Goal: Task Accomplishment & Management: Complete application form

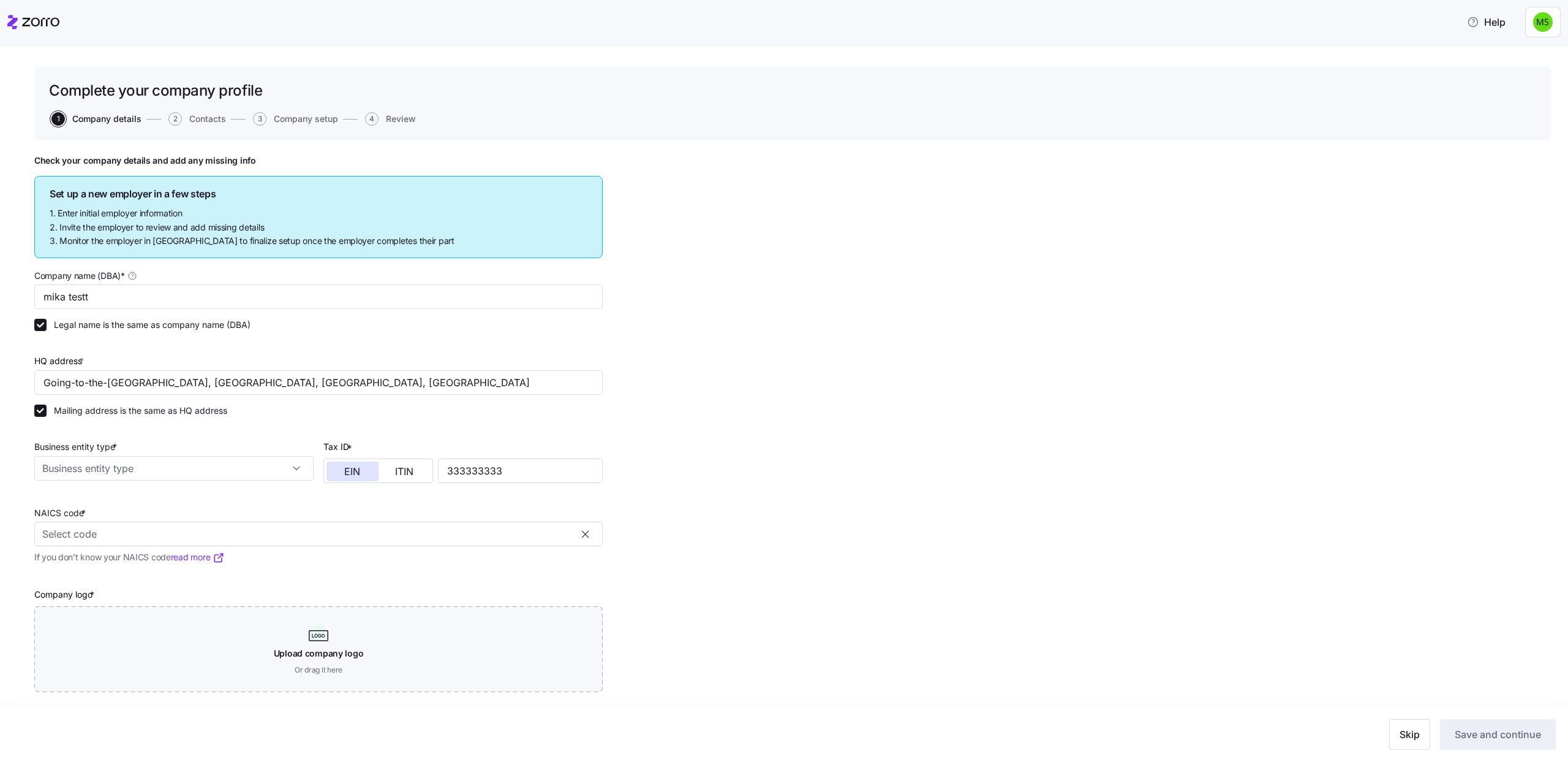
type input "mika testt"
type input "Going-to-the-[GEOGRAPHIC_DATA], [GEOGRAPHIC_DATA], [GEOGRAPHIC_DATA], [GEOGRAPH…"
type input "333333333"
type input "Limited liability corporation"
type input "11111 - Soybean Farming"
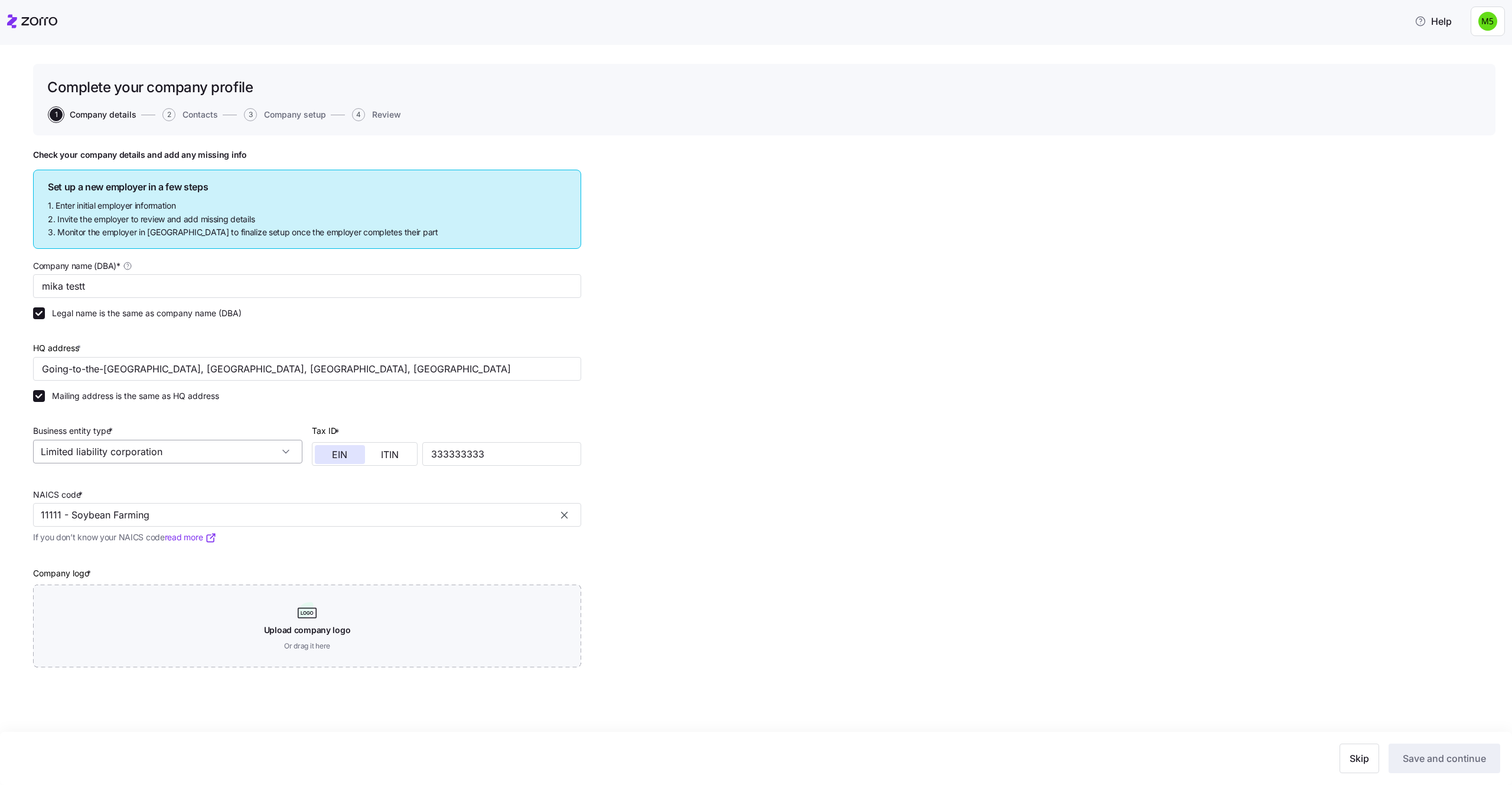
click at [227, 451] on input "Limited liability corporation" at bounding box center [167, 452] width 269 height 23
click at [291, 424] on div "Business entity type * Limited liability corporation" at bounding box center [167, 443] width 269 height 40
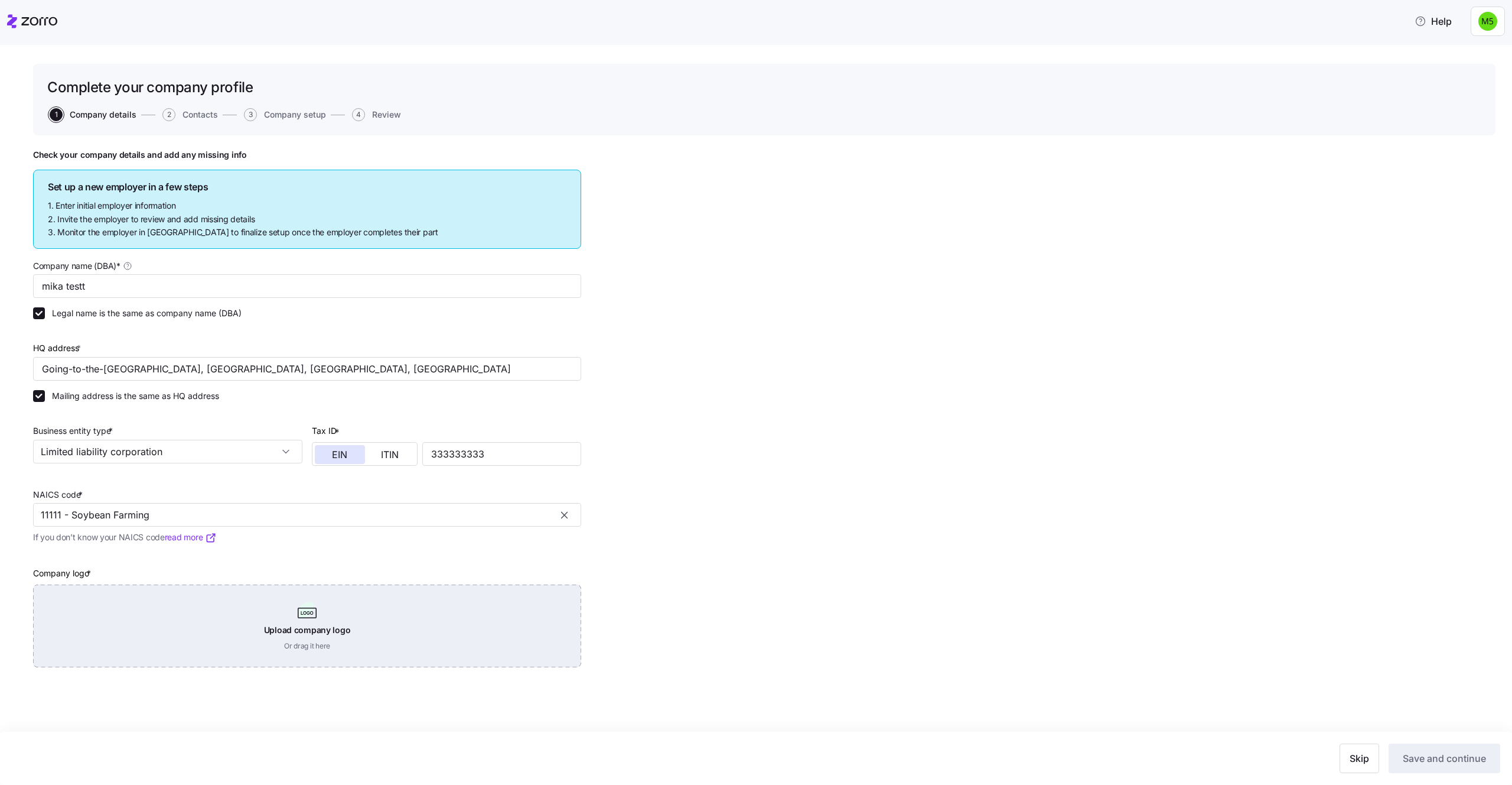
click at [276, 648] on div "Upload company logo Or drag it here" at bounding box center [307, 626] width 548 height 83
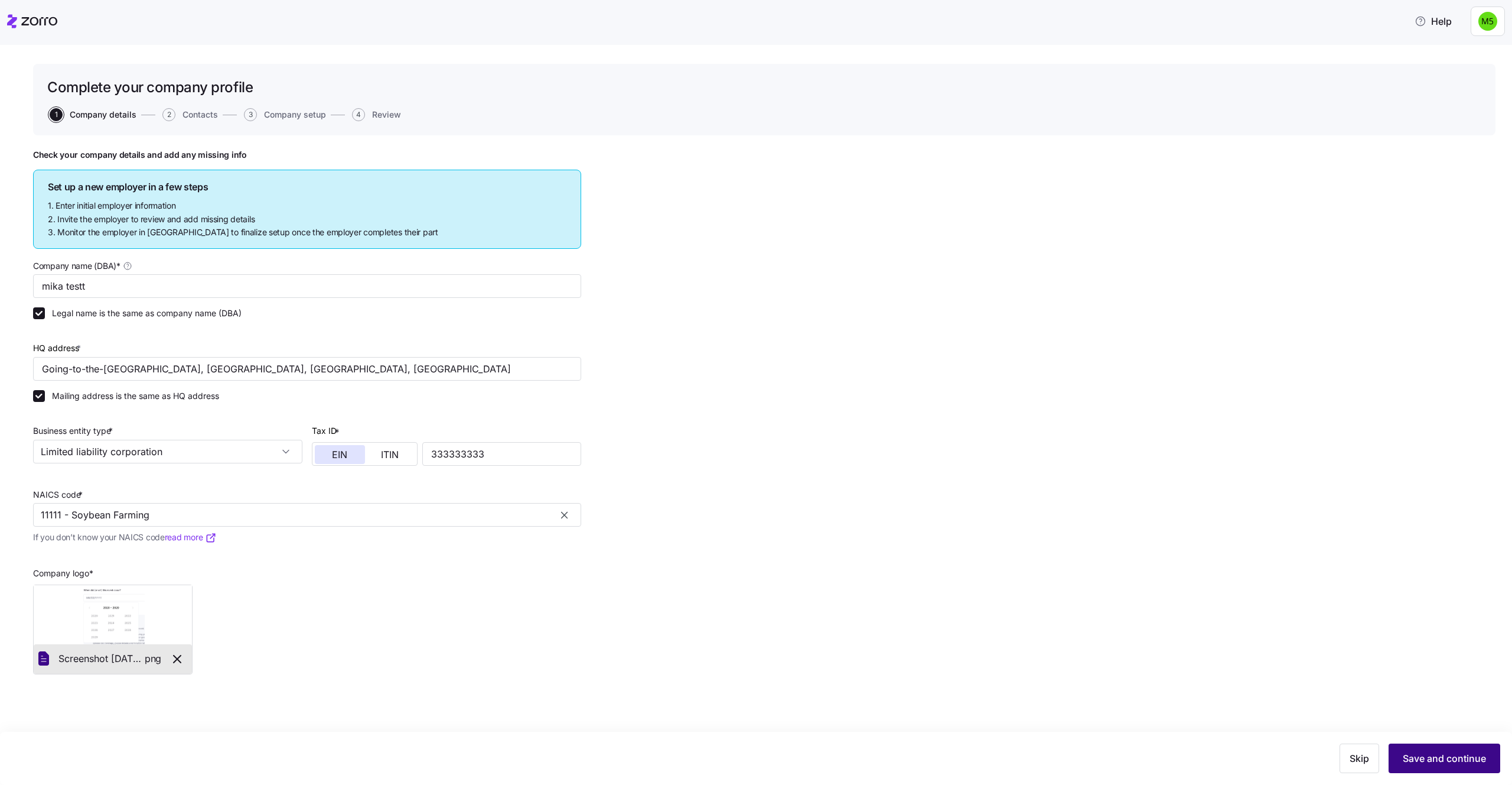
click at [1469, 734] on span "Save and continue" at bounding box center [1445, 758] width 83 height 14
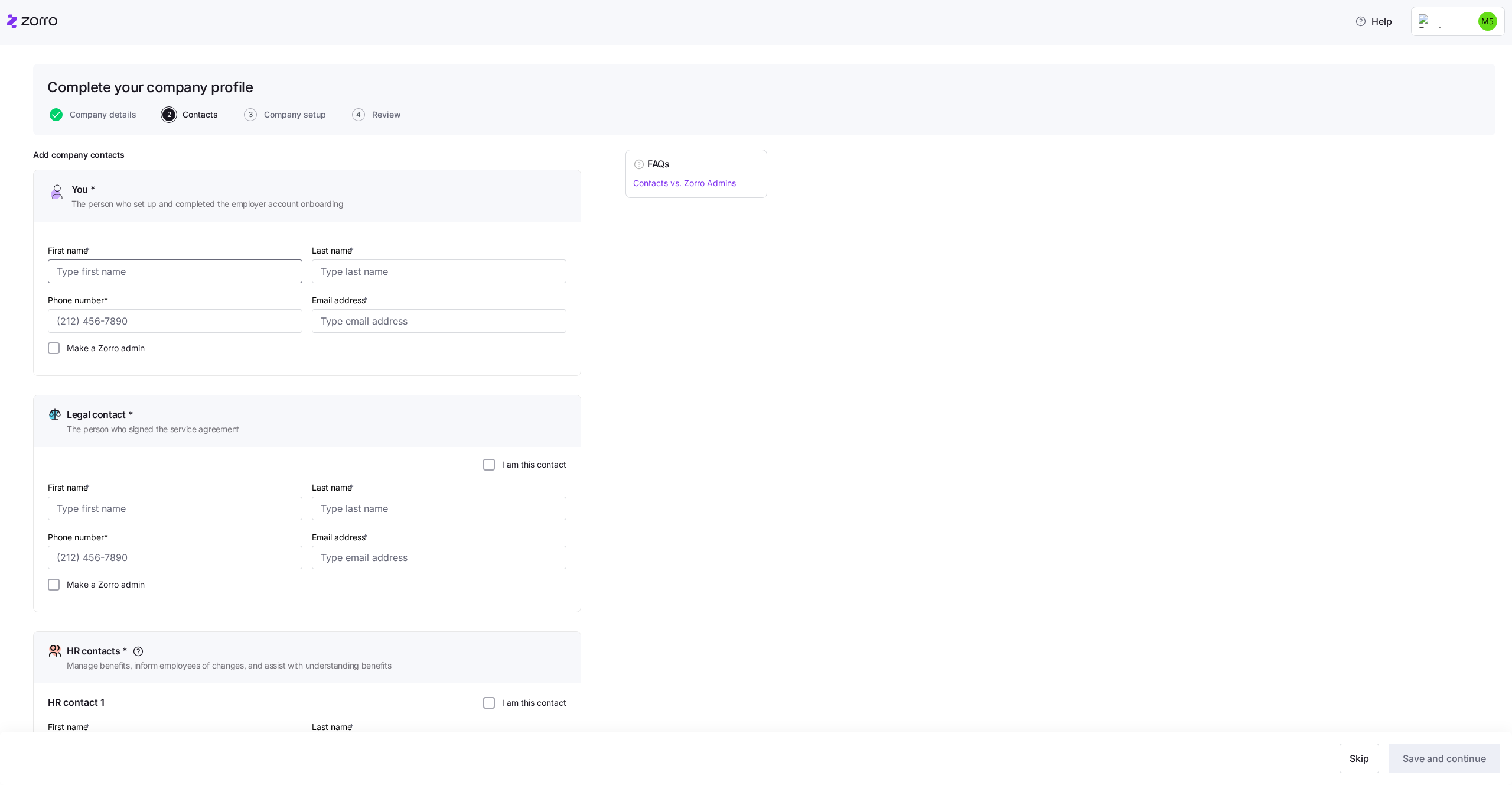
click at [101, 276] on input "First name *" at bounding box center [175, 272] width 255 height 23
type input "mik"
click at [407, 266] on input "Last name *" at bounding box center [440, 272] width 255 height 23
type input "fff"
click at [202, 317] on input "Phone number*" at bounding box center [175, 321] width 255 height 23
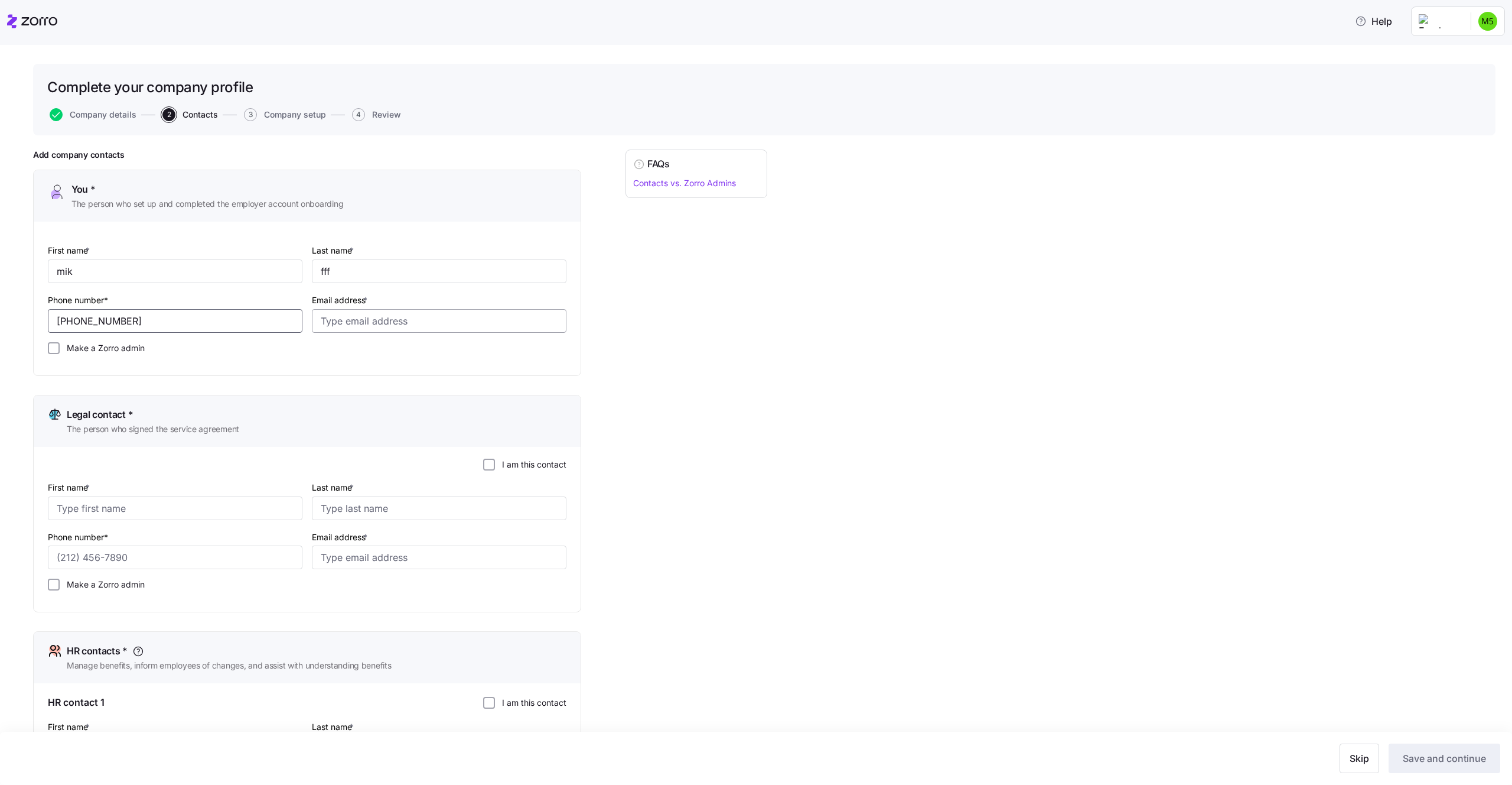
type input "(212) 444-3454"
click at [333, 320] on input "Email address *" at bounding box center [440, 321] width 255 height 23
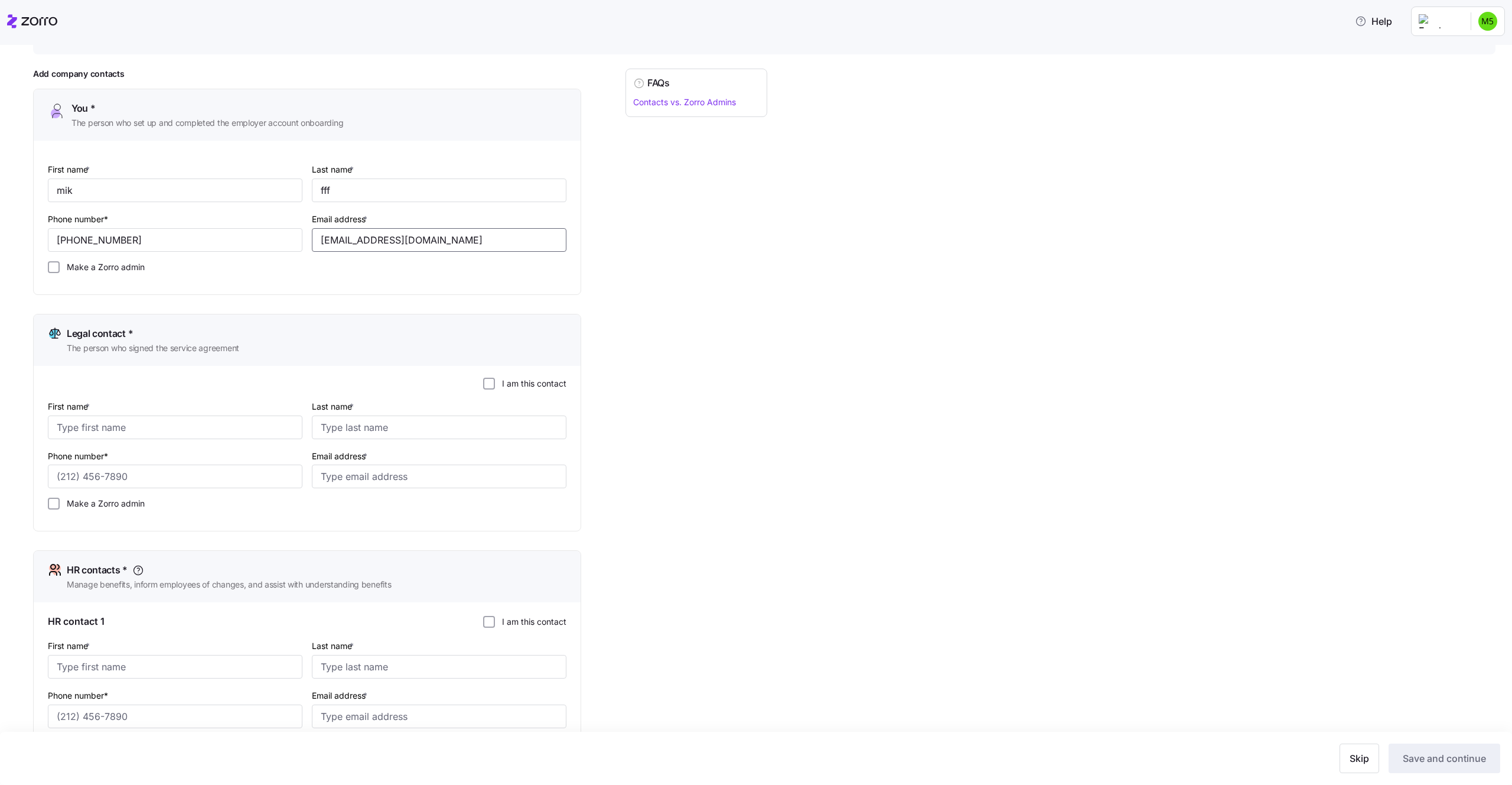
scroll to position [88, 0]
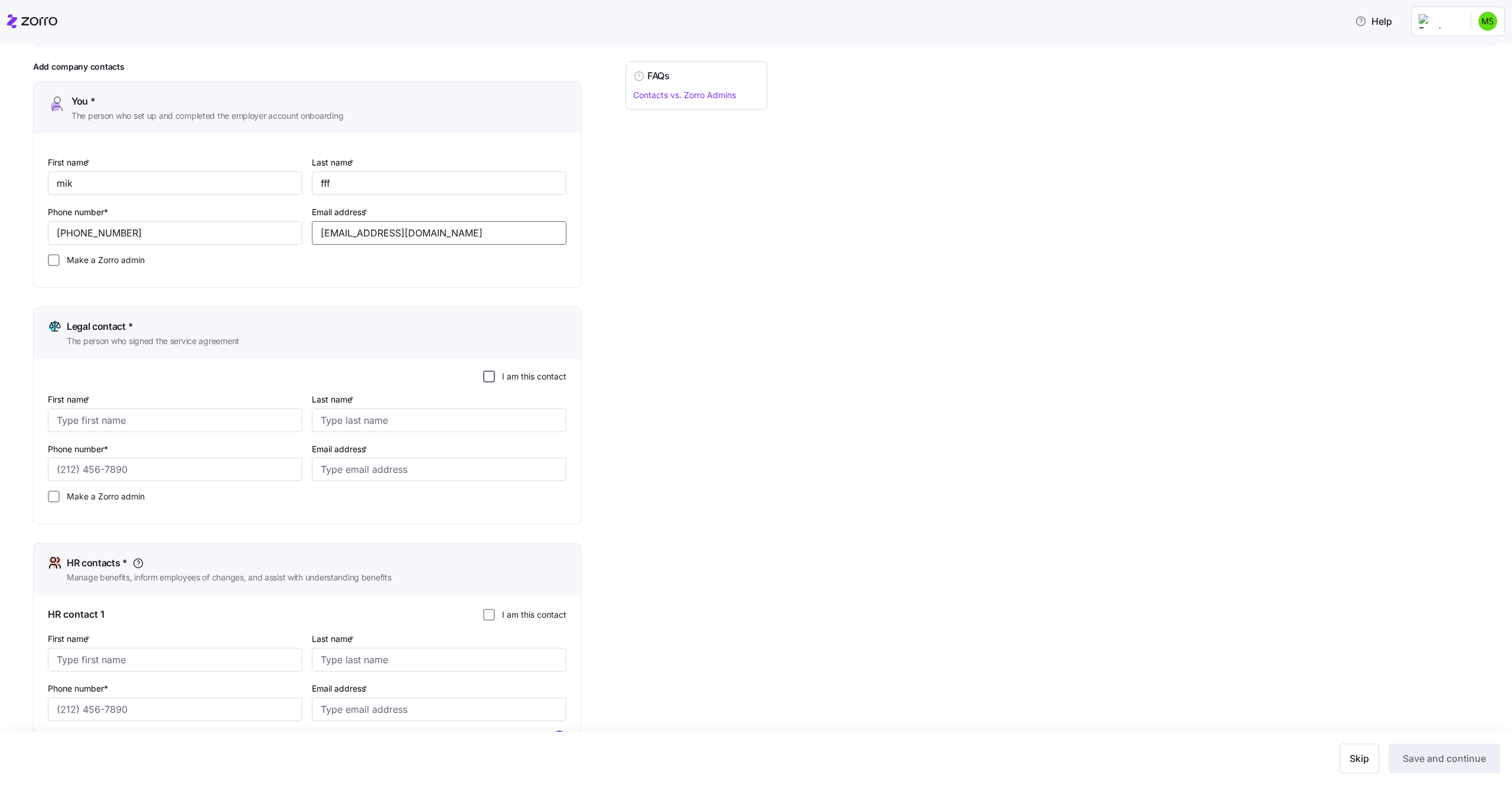
type input "mika.a+555@myzorro.co"
click at [494, 376] on input "I am this contact" at bounding box center [489, 376] width 12 height 12
click at [494, 616] on input "I am this contact" at bounding box center [489, 614] width 12 height 12
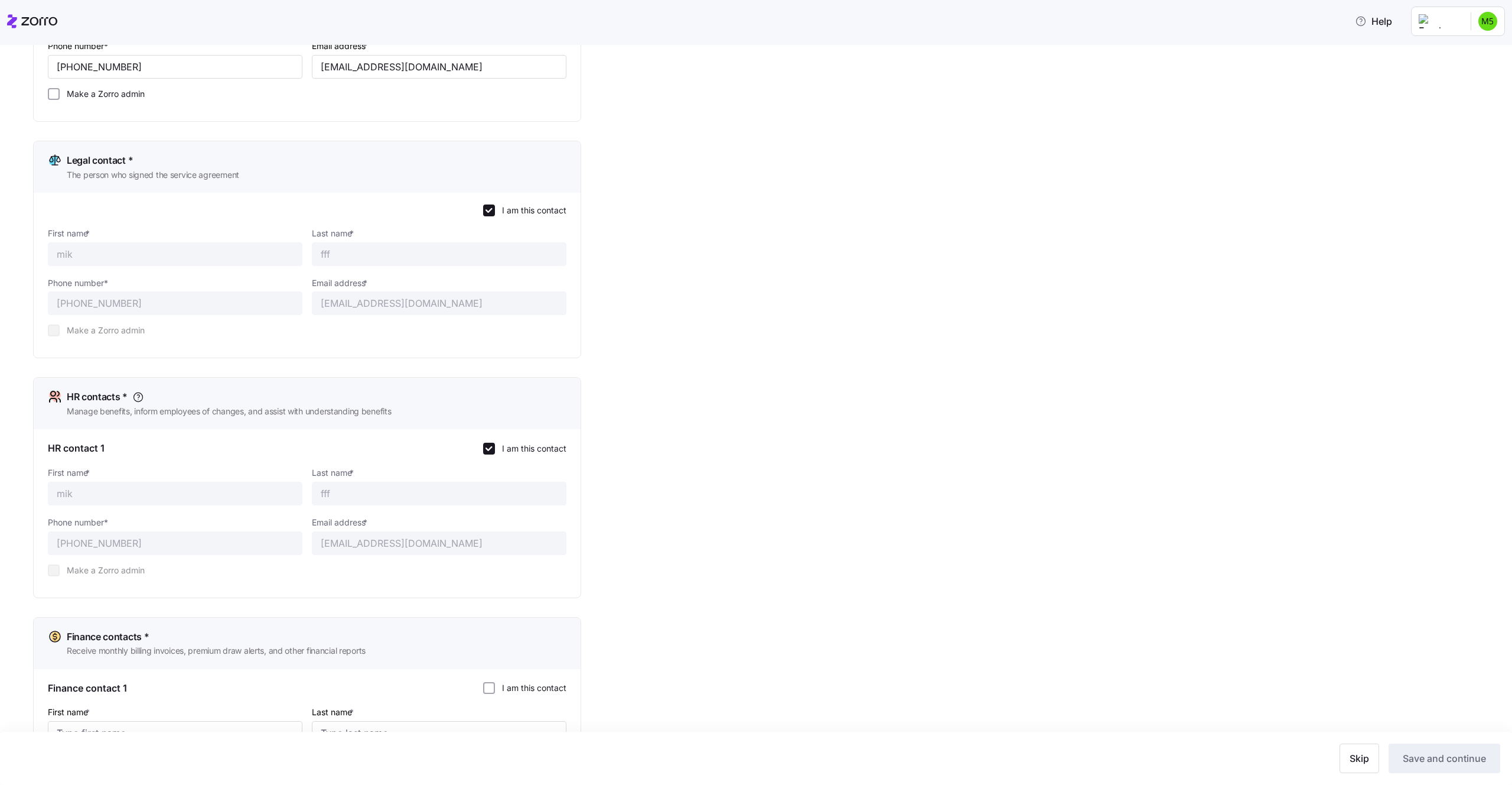
scroll to position [383, 0]
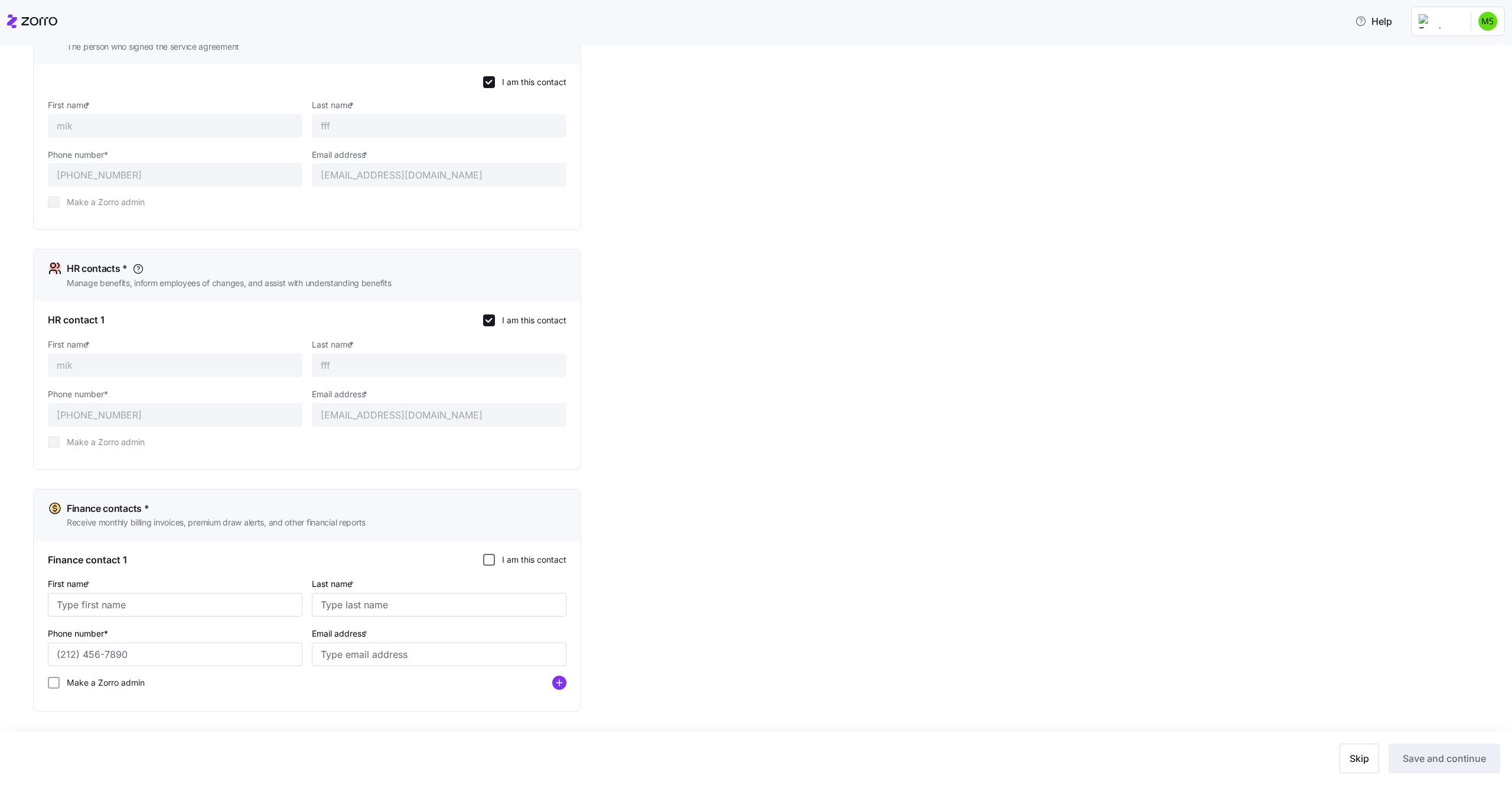
click at [491, 558] on input "I am this contact" at bounding box center [489, 560] width 12 height 12
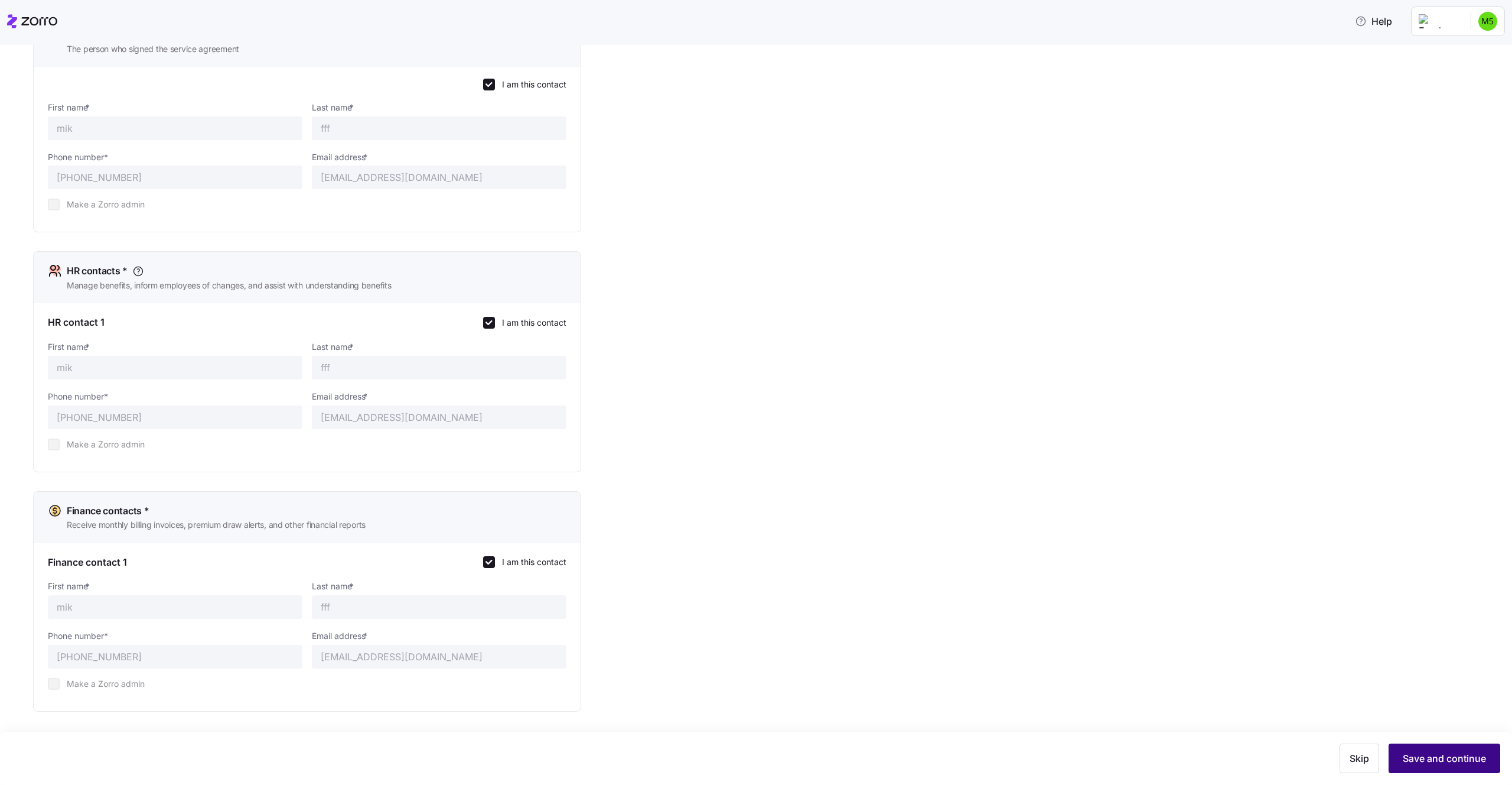
click at [1411, 734] on span "Save and continue" at bounding box center [1445, 758] width 83 height 14
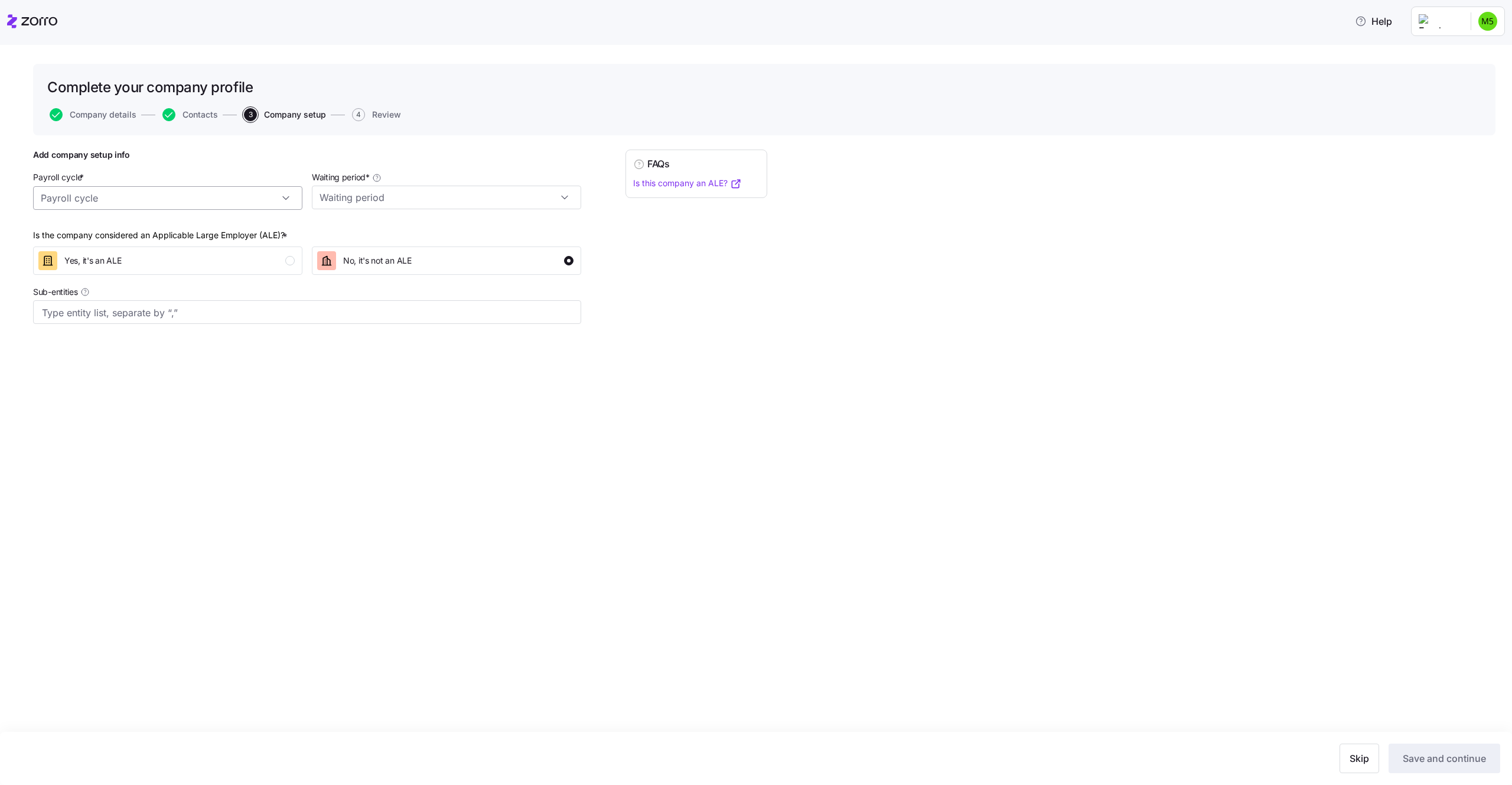
click at [120, 207] on input "Payroll cycle *" at bounding box center [167, 198] width 269 height 23
click at [115, 254] on span "Bi weekly (26 cycles)" at bounding box center [86, 253] width 83 height 13
click at [283, 196] on input "Bi weekly (26 cycles)" at bounding box center [167, 198] width 269 height 23
click at [218, 234] on div "Weekly (52 cycles)" at bounding box center [167, 230] width 260 height 23
type input "Weekly (52 cycles)"
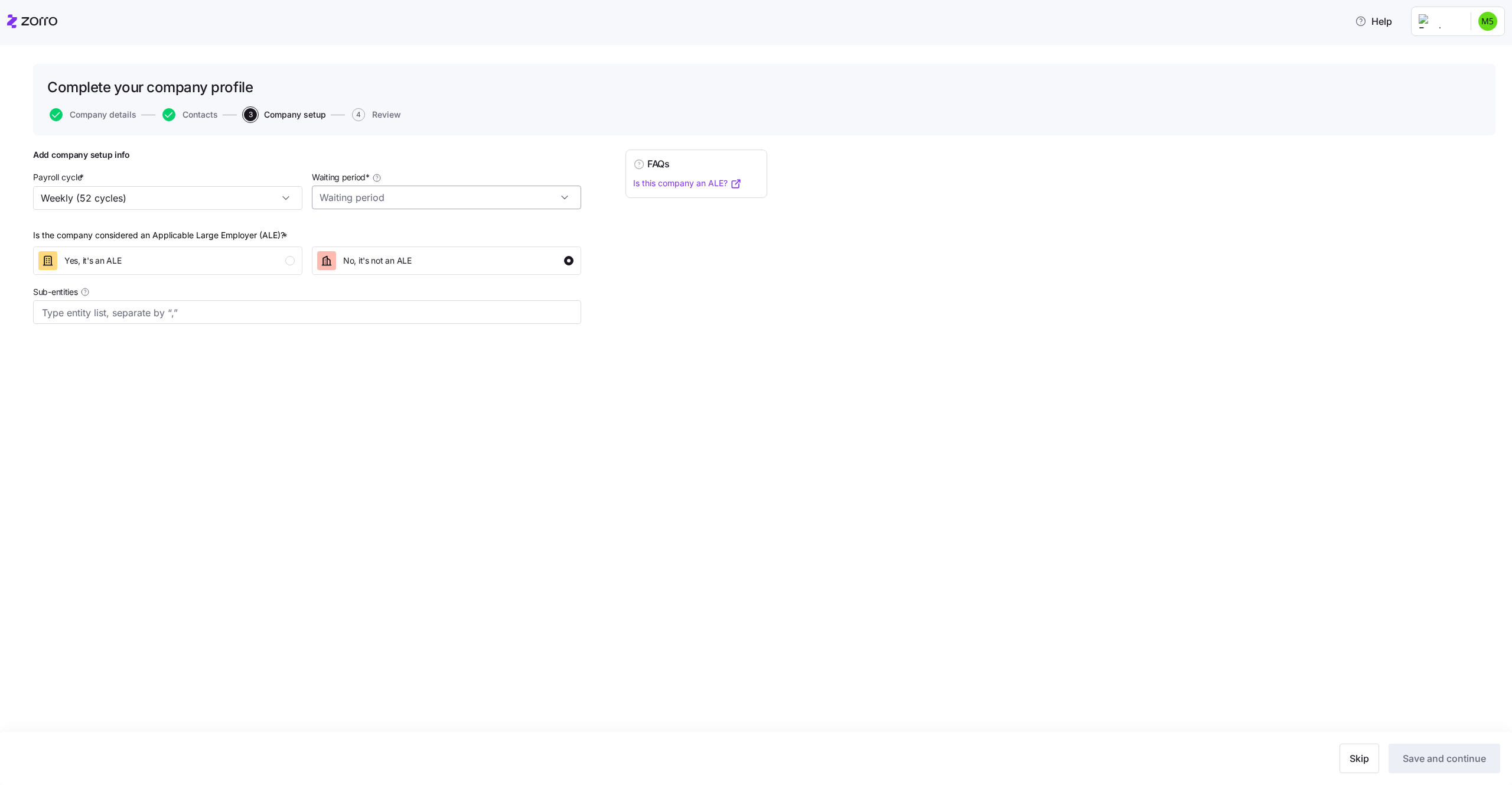
click at [356, 200] on input "Waiting period *" at bounding box center [447, 197] width 269 height 23
click at [354, 246] on span "30 days" at bounding box center [339, 252] width 32 height 13
type input "30 days"
click at [229, 301] on div at bounding box center [307, 312] width 548 height 23
click at [1428, 734] on div "Skip Save and continue" at bounding box center [756, 758] width 1512 height 53
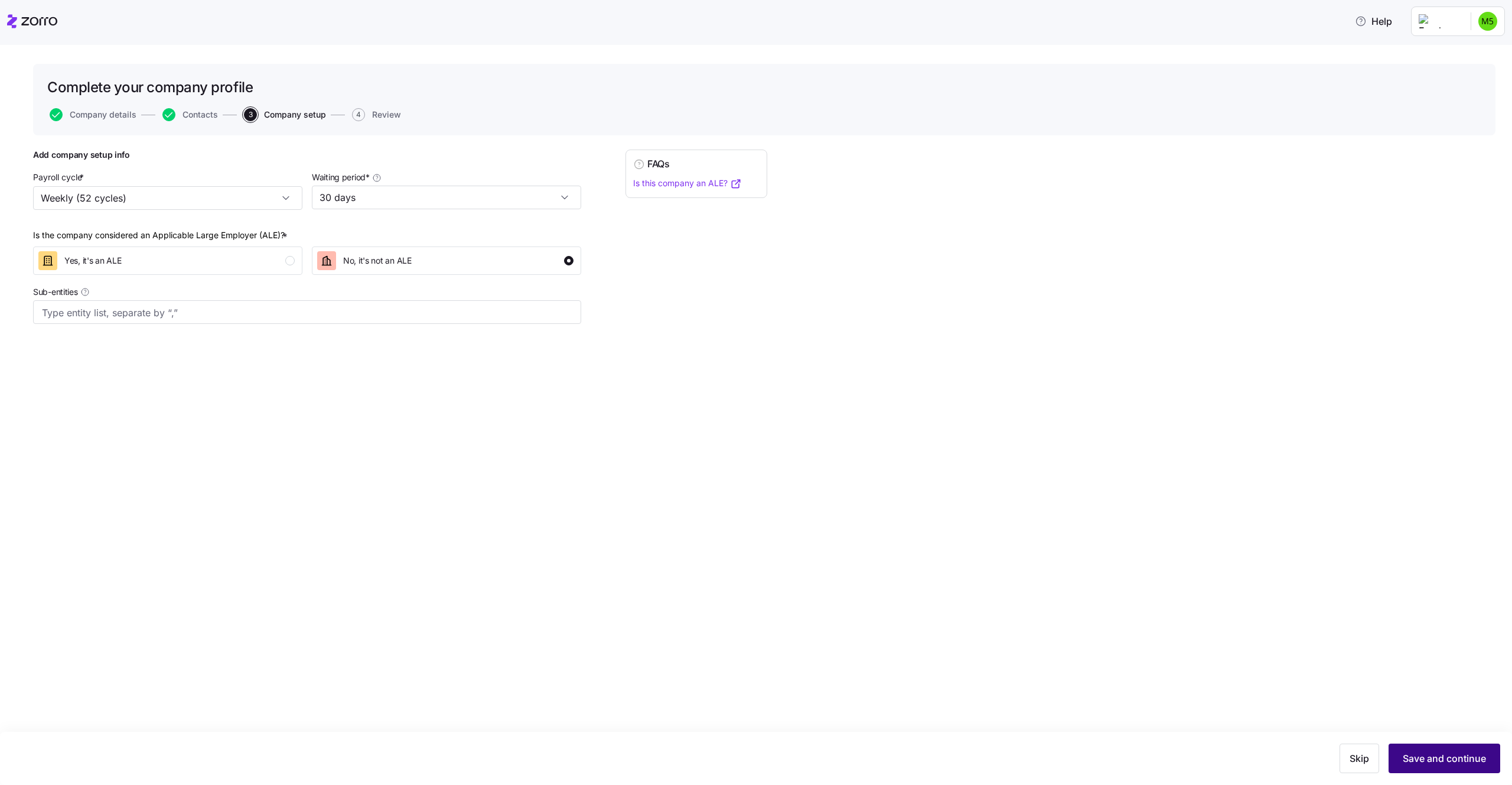
click at [1421, 734] on span "Save and continue" at bounding box center [1445, 758] width 83 height 14
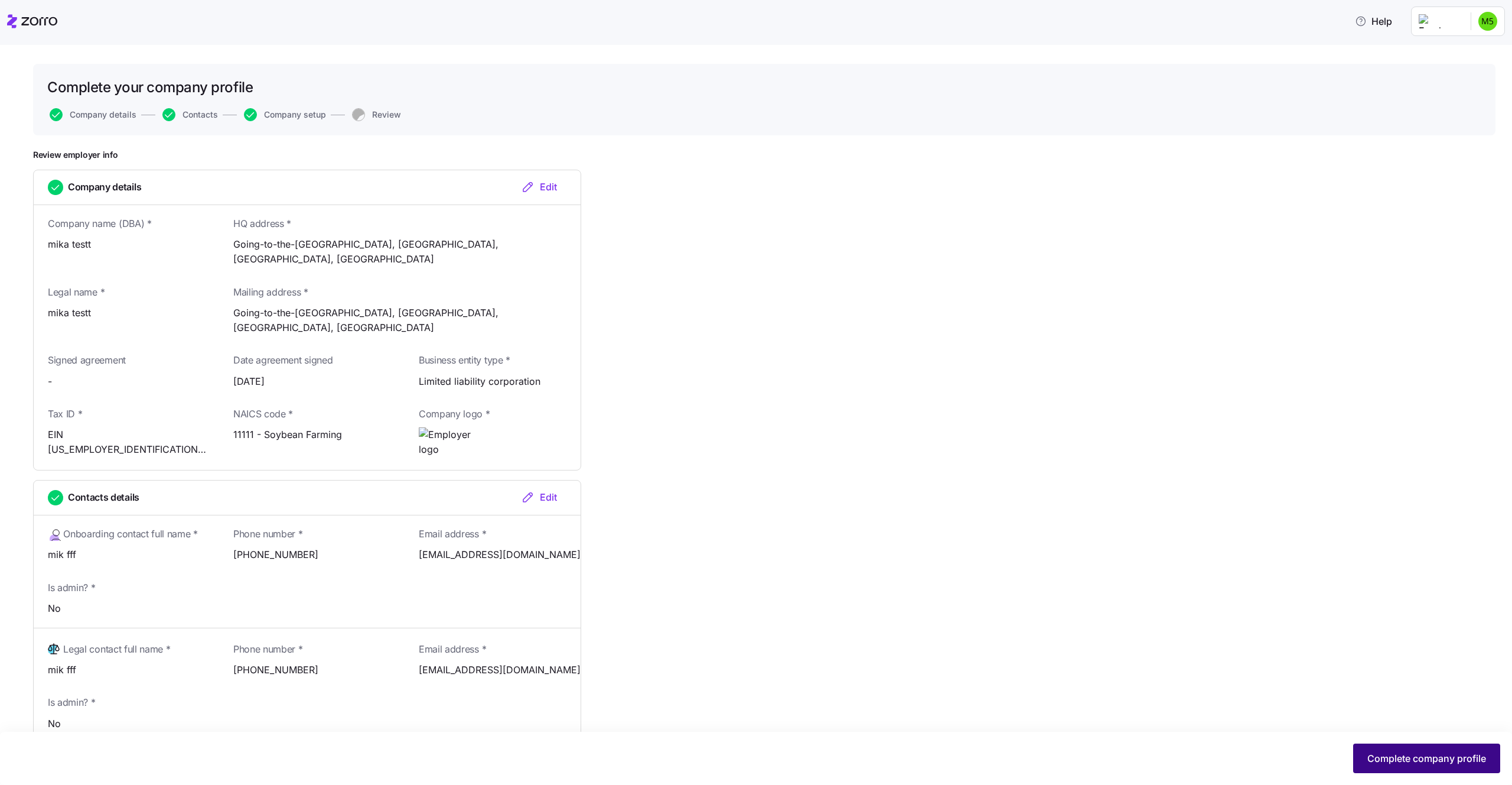
click at [1397, 734] on button "Complete company profile" at bounding box center [1427, 758] width 147 height 30
